Goal: Transaction & Acquisition: Book appointment/travel/reservation

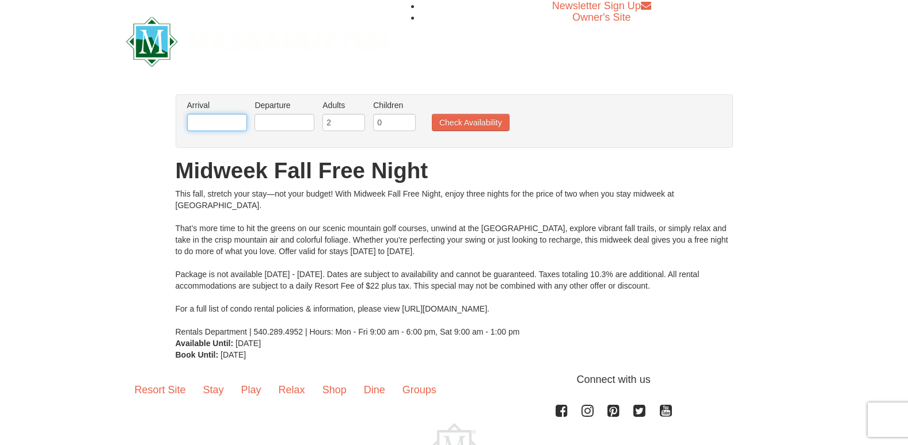
click at [228, 124] on input "text" at bounding box center [217, 122] width 60 height 17
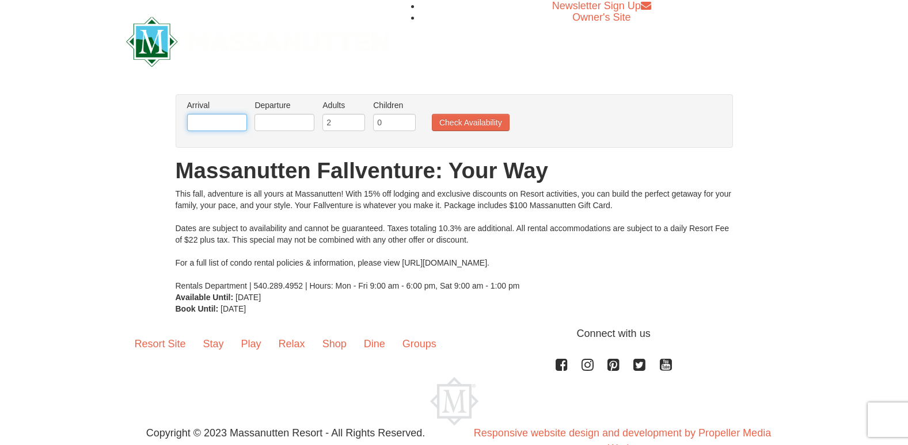
click at [222, 128] on input "text" at bounding box center [217, 122] width 60 height 17
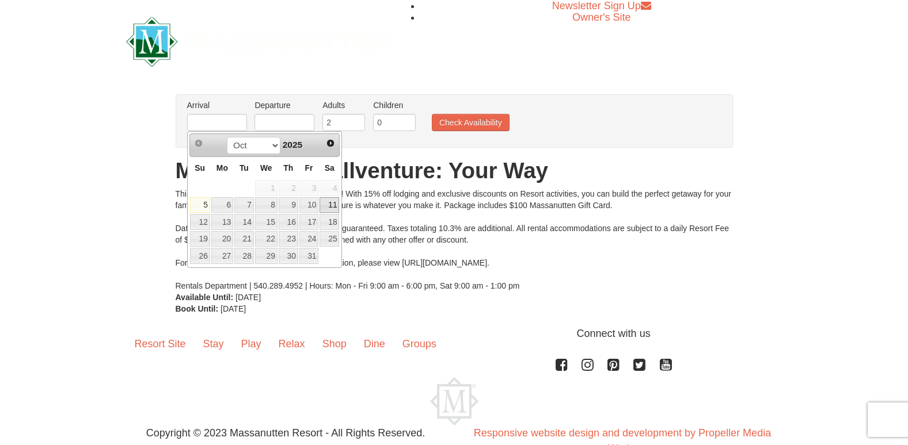
click at [333, 203] on link "11" at bounding box center [329, 205] width 20 height 16
type input "[DATE]"
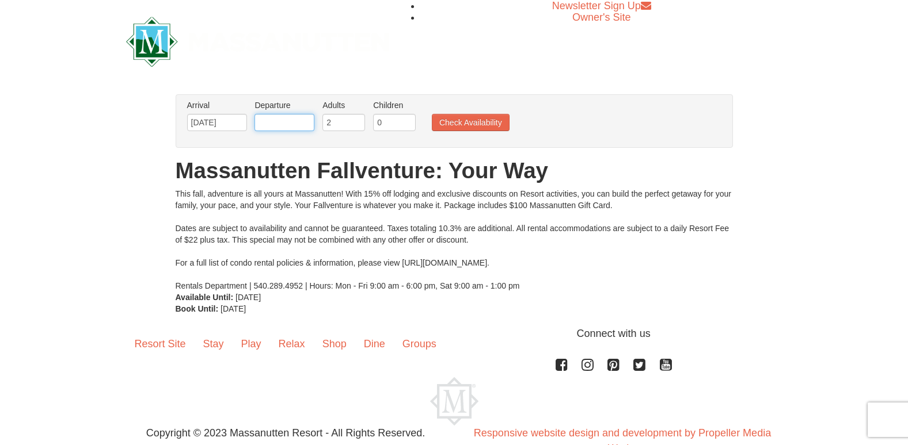
click at [300, 118] on input "text" at bounding box center [284, 122] width 60 height 17
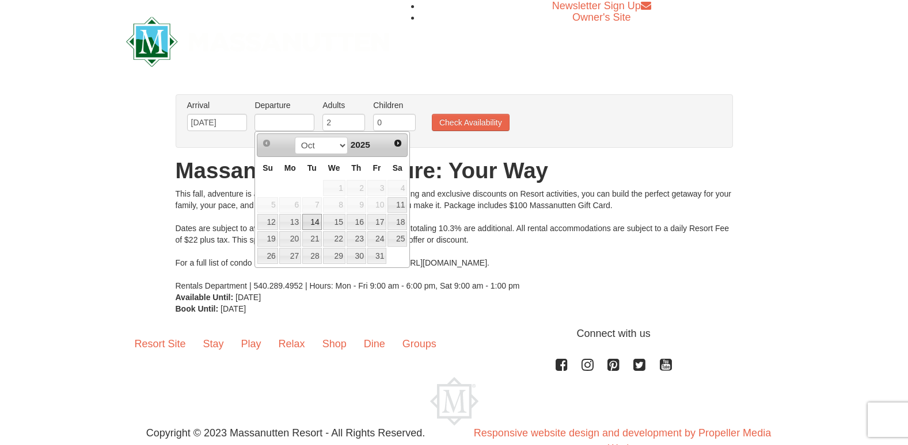
click at [315, 223] on link "14" at bounding box center [312, 222] width 20 height 16
type input "[DATE]"
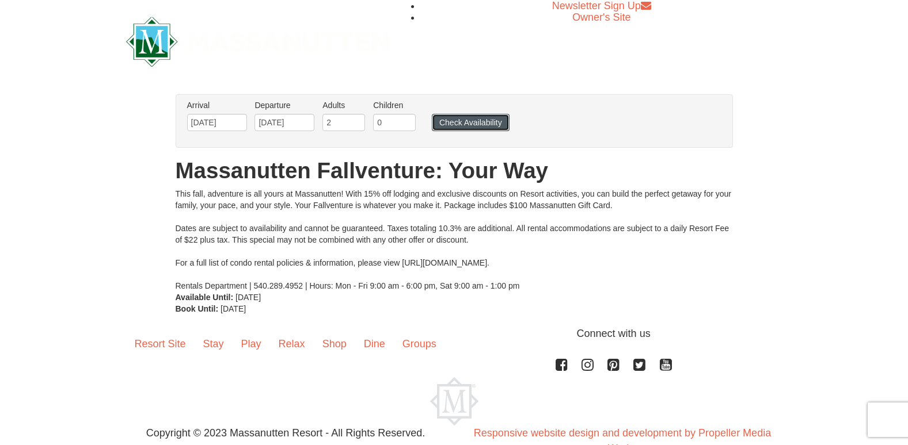
click at [462, 119] on button "Check Availability" at bounding box center [471, 122] width 78 height 17
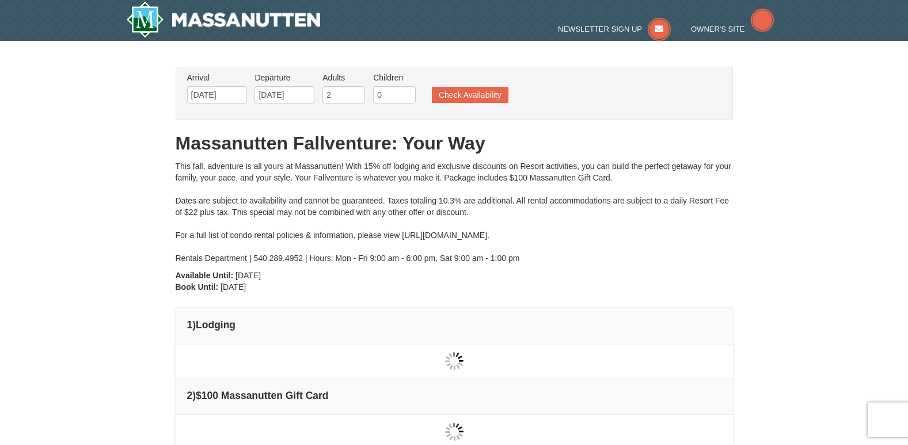
type input "[DATE]"
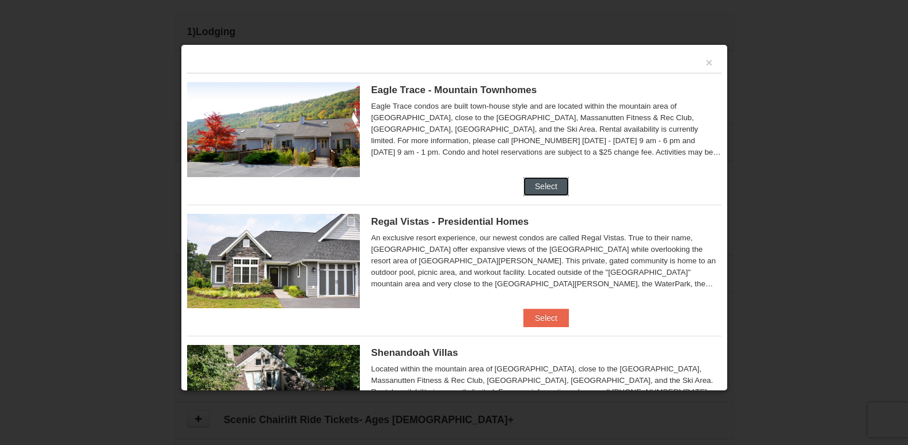
click at [534, 190] on button "Select" at bounding box center [545, 186] width 45 height 18
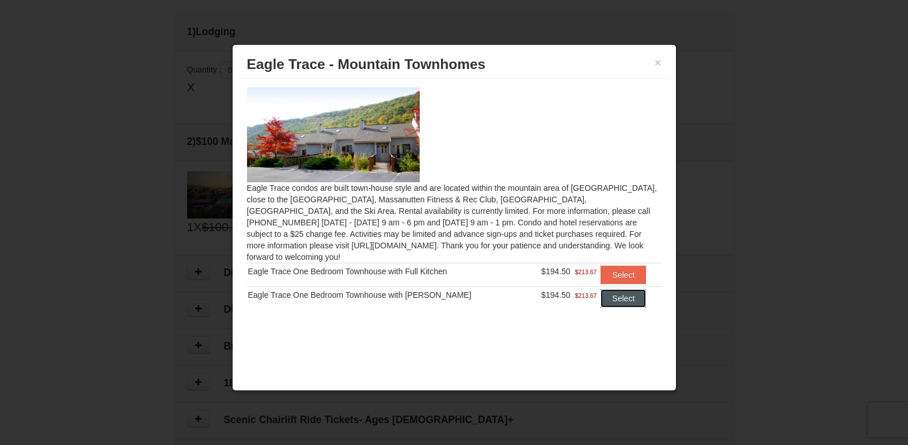
click at [620, 294] on button "Select" at bounding box center [622, 299] width 45 height 18
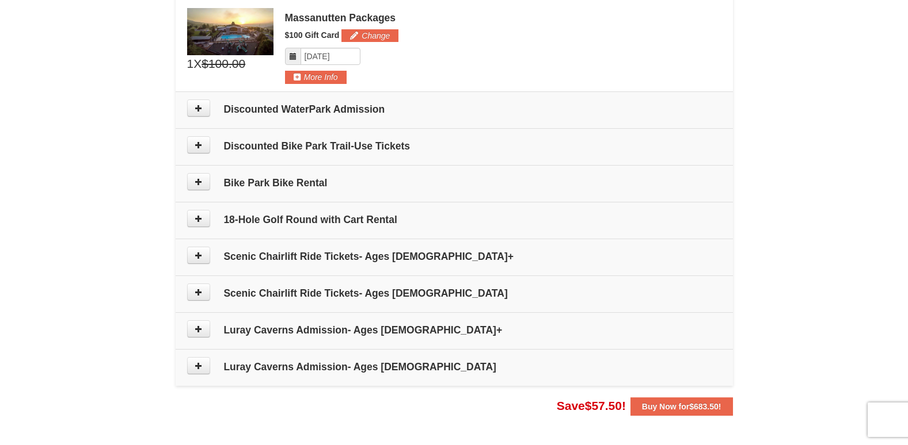
scroll to position [502, 0]
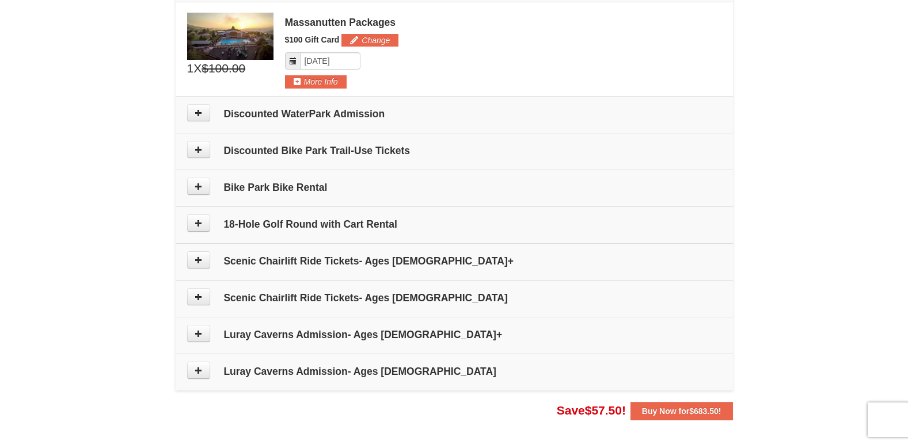
click at [574, 279] on td "Scenic Chairlift Ride Tickets- Ages [DEMOGRAPHIC_DATA]+" at bounding box center [454, 261] width 557 height 37
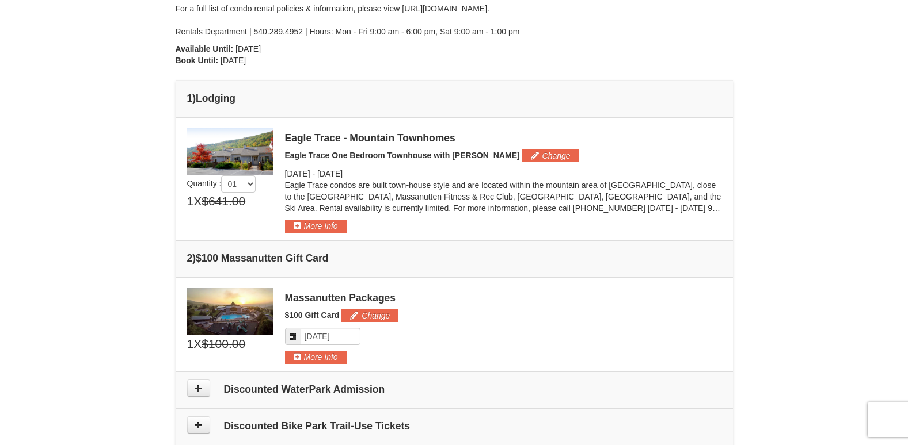
scroll to position [226, 0]
